Goal: Task Accomplishment & Management: Manage account settings

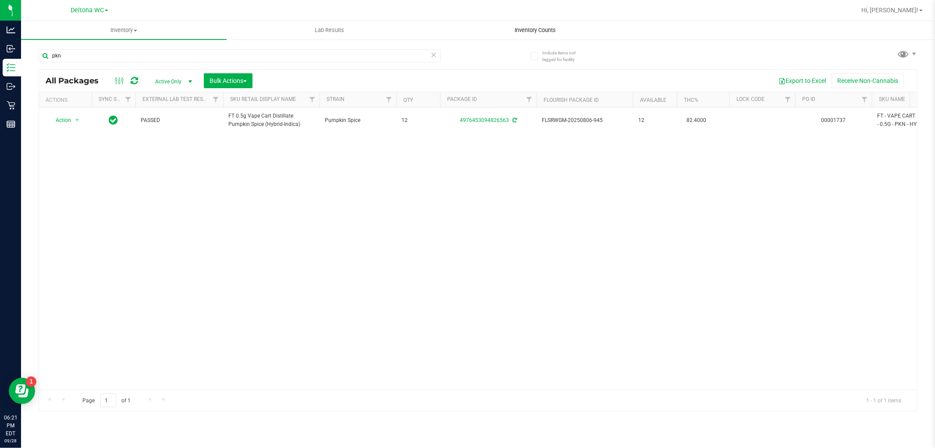
click at [549, 26] on span "Inventory Counts" at bounding box center [535, 30] width 65 height 8
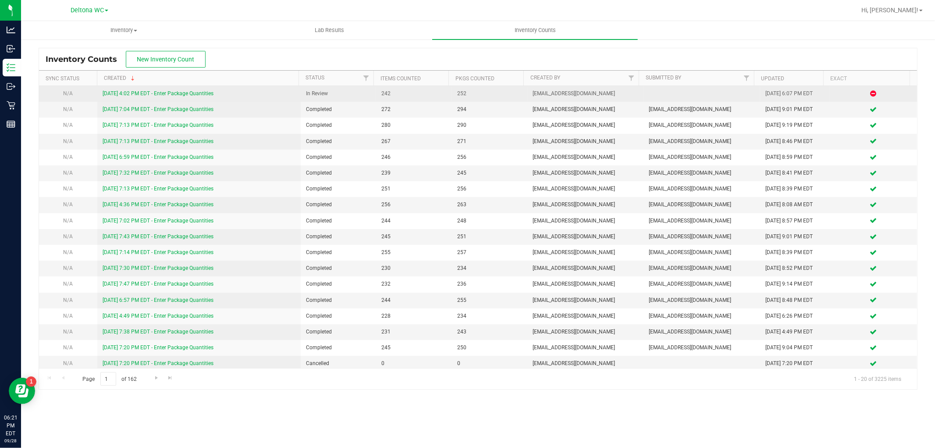
click at [181, 93] on link "[DATE] 4:02 PM EDT - Enter Package Quantities" at bounding box center [158, 93] width 111 height 6
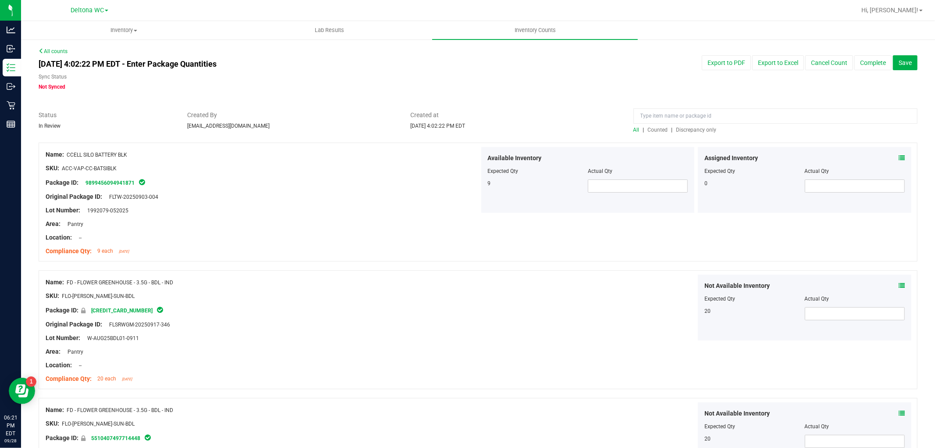
click at [688, 130] on span "Discrepancy only" at bounding box center [697, 130] width 40 height 6
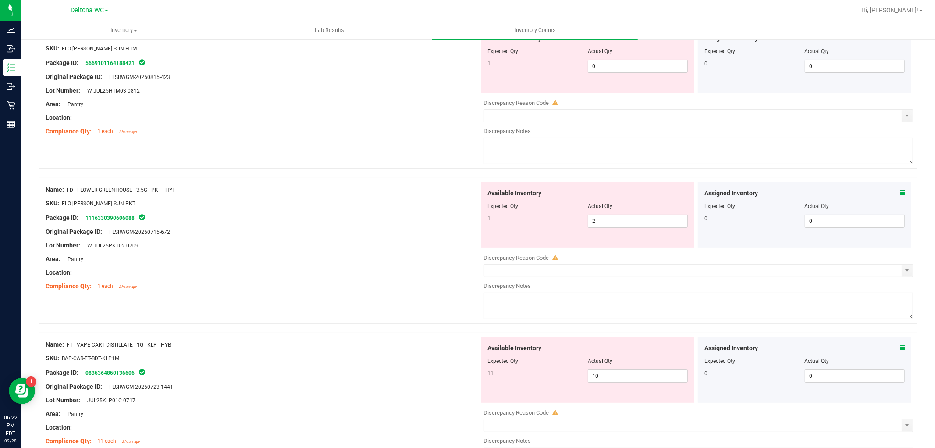
scroll to position [190, 0]
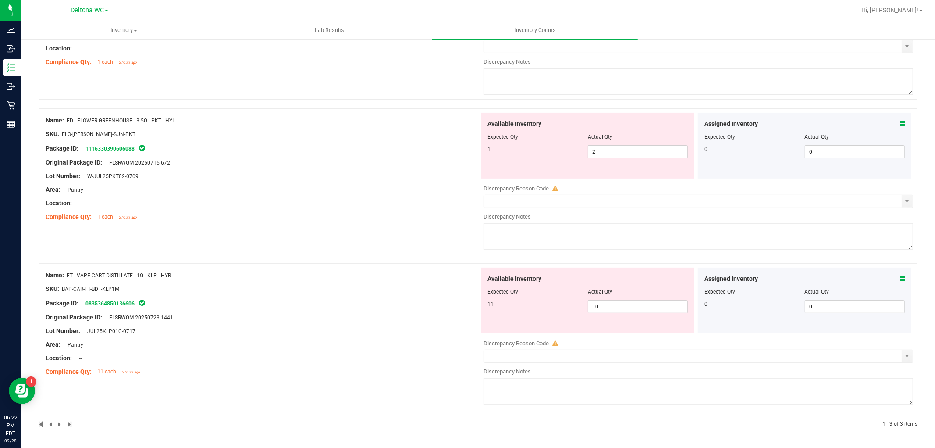
drag, startPoint x: 147, startPoint y: 272, endPoint x: 197, endPoint y: 271, distance: 50.0
click at [197, 271] on div "Name: FT - VAPE CART DISTILLATE - 1G - KLP - HYB" at bounding box center [263, 275] width 434 height 9
click at [266, 274] on div "Name: FT - VAPE CART DISTILLATE - 1G - KLP - HYB" at bounding box center [263, 275] width 434 height 9
drag, startPoint x: 595, startPoint y: 308, endPoint x: 545, endPoint y: 316, distance: 49.7
click at [545, 316] on div "Available Inventory Expected Qty Actual Qty 11 10 10" at bounding box center [588, 300] width 214 height 66
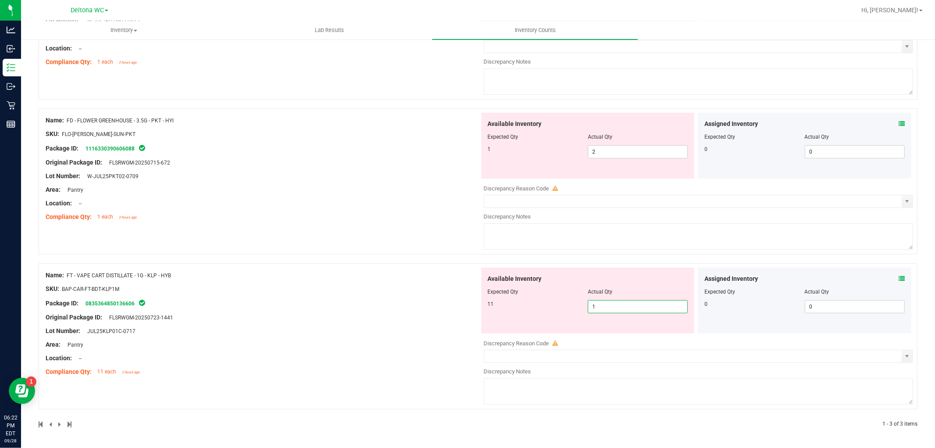
type input "11"
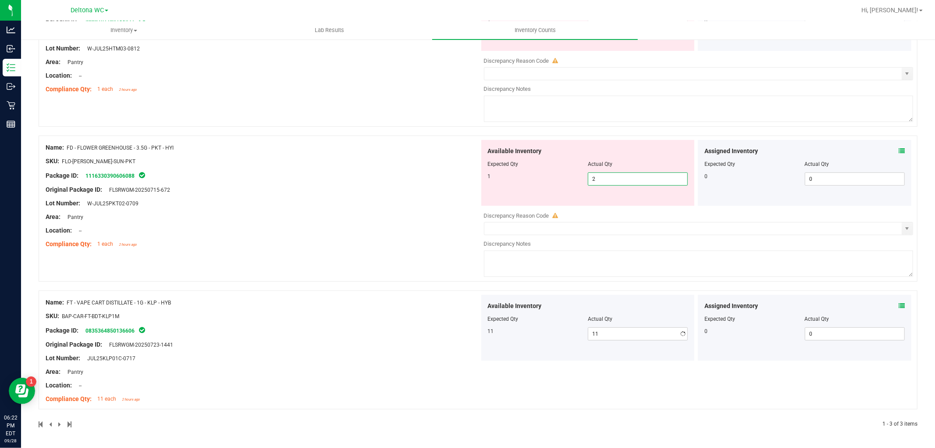
drag, startPoint x: 605, startPoint y: 155, endPoint x: 528, endPoint y: 171, distance: 78.9
click at [451, 146] on div "Name: FD - FLOWER GREENHOUSE - 3.5G - PKT - HYI SKU: FLO-[PERSON_NAME]-SUN-PKT …" at bounding box center [478, 208] width 879 height 146
type input "1"
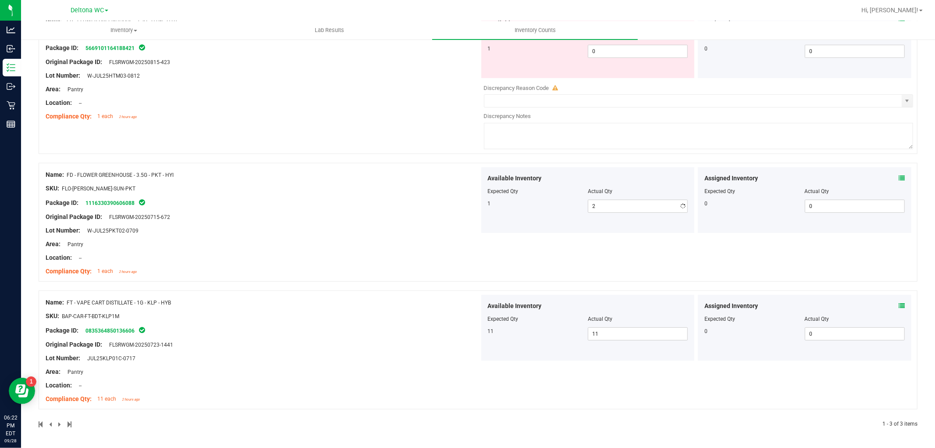
type input "1"
drag, startPoint x: 292, startPoint y: 205, endPoint x: 345, endPoint y: 211, distance: 53.0
click at [301, 203] on div "Name: FD - FLOWER GREENHOUSE - 3.5G - PKT - HYI SKU: FLO-[PERSON_NAME]-SUN-PKT …" at bounding box center [263, 223] width 434 height 112
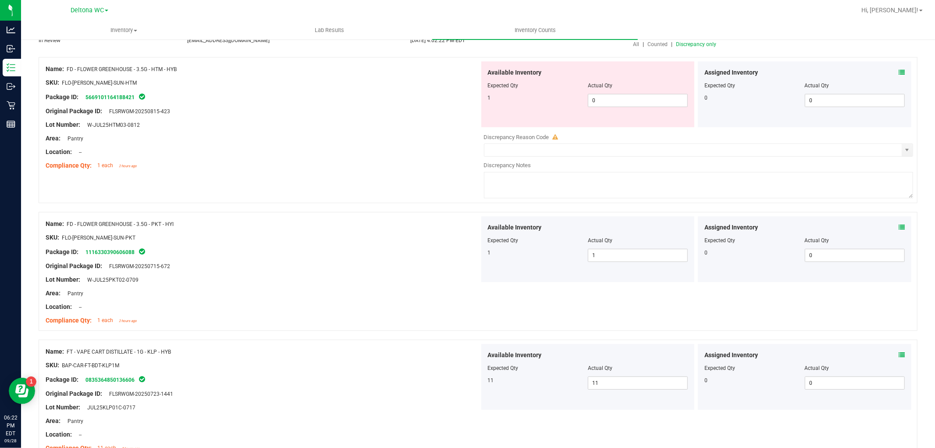
scroll to position [0, 0]
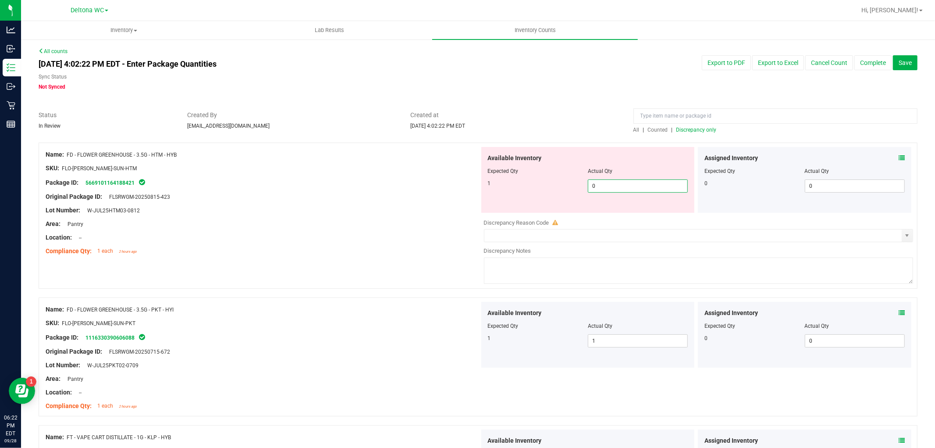
drag, startPoint x: 608, startPoint y: 185, endPoint x: 359, endPoint y: 217, distance: 251.0
click at [424, 197] on div "Name: FD - FLOWER GREENHOUSE - 3.5G - HTM - HYB SKU: FLO-[PERSON_NAME]-SUN-HTM …" at bounding box center [478, 215] width 879 height 146
type input "1"
drag, startPoint x: 355, startPoint y: 219, endPoint x: 522, endPoint y: 202, distance: 167.5
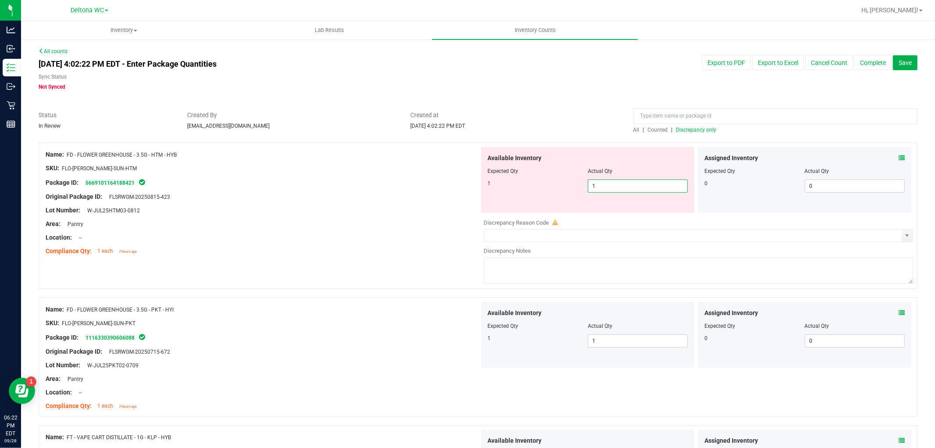
click at [376, 216] on div "Name: FD - FLOWER GREENHOUSE - 3.5G - HTM - HYB SKU: FLO-[PERSON_NAME]-SUN-HTM …" at bounding box center [263, 203] width 434 height 112
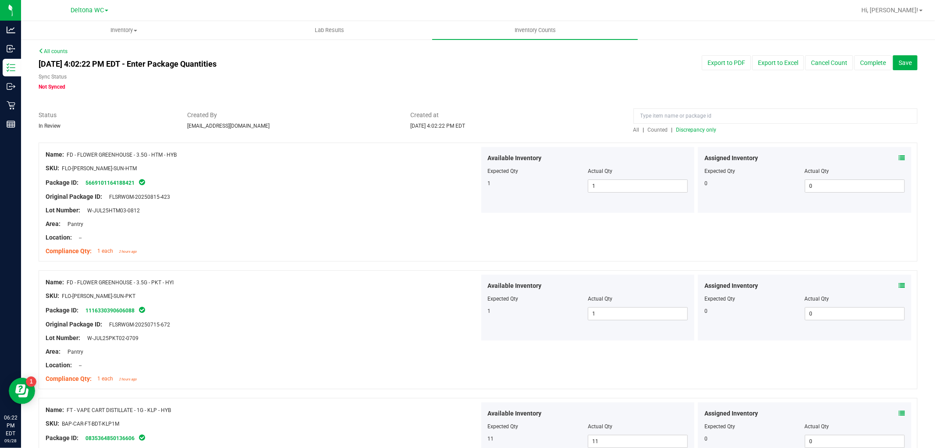
click at [710, 129] on span "Discrepancy only" at bounding box center [697, 130] width 40 height 6
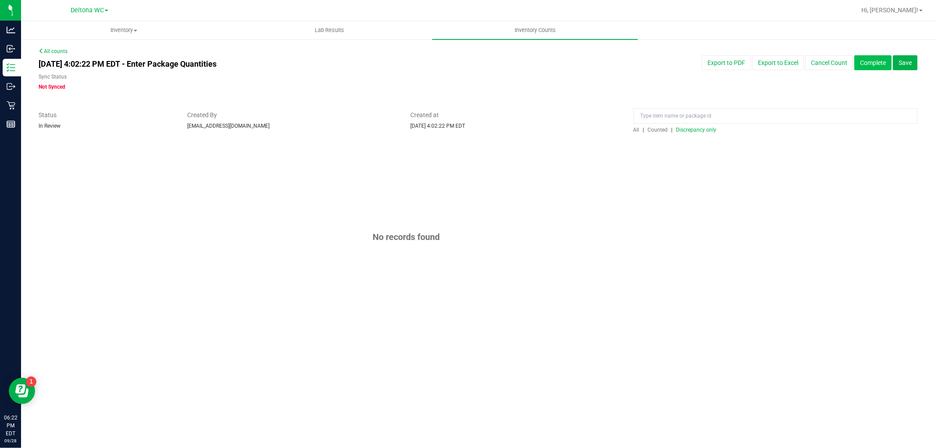
click at [870, 63] on button "Complete" at bounding box center [873, 62] width 37 height 15
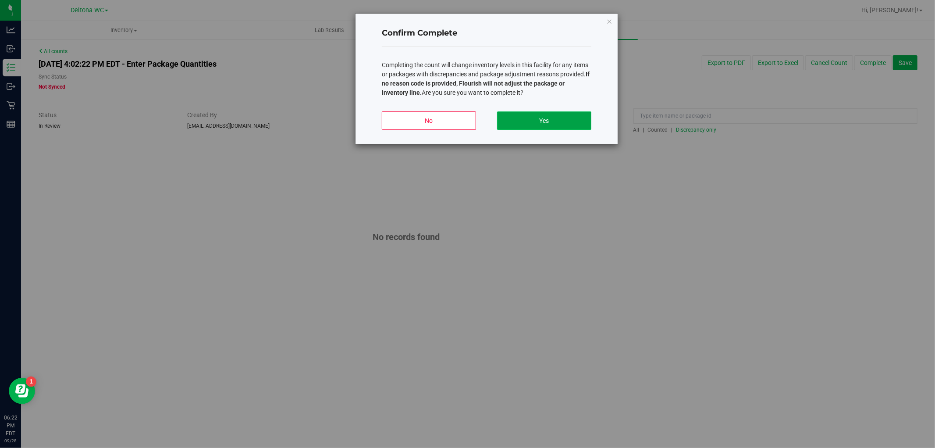
click at [569, 119] on button "Yes" at bounding box center [544, 120] width 94 height 18
